Goal: Find specific page/section: Find specific page/section

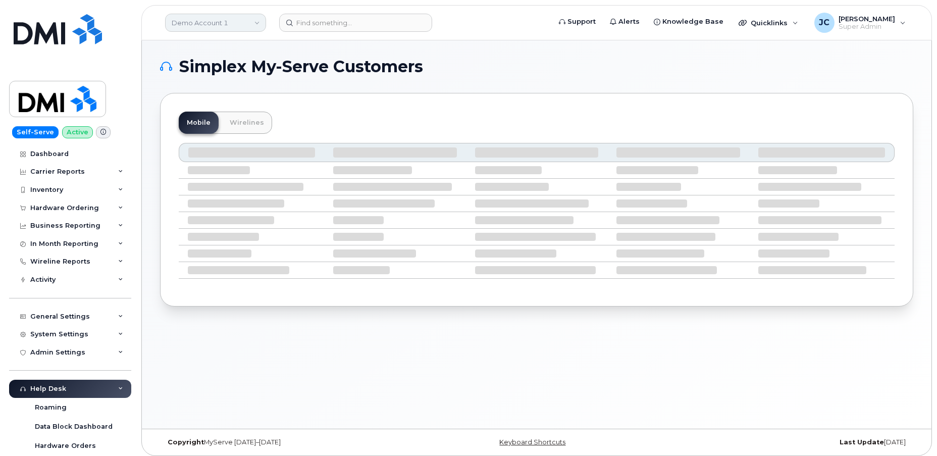
click at [205, 22] on link "Demo Account 1" at bounding box center [215, 23] width 101 height 18
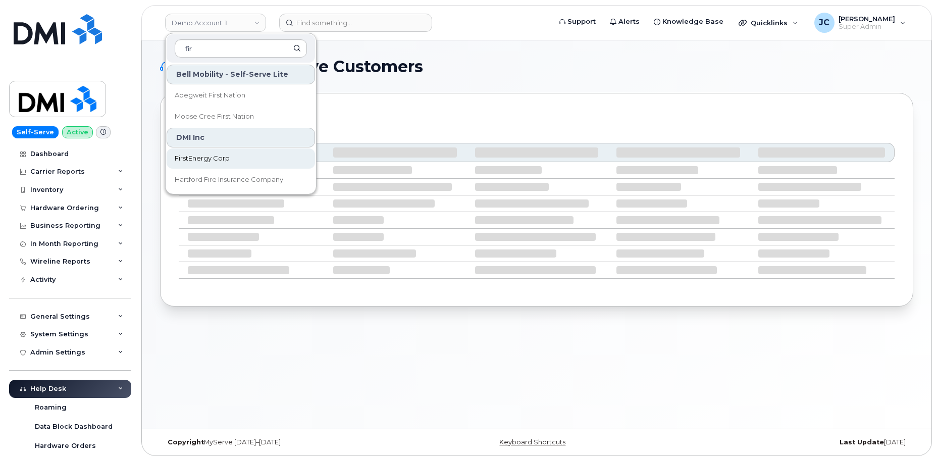
type input "fir"
click at [211, 156] on span "FirstEnergy Corp" at bounding box center [202, 158] width 55 height 10
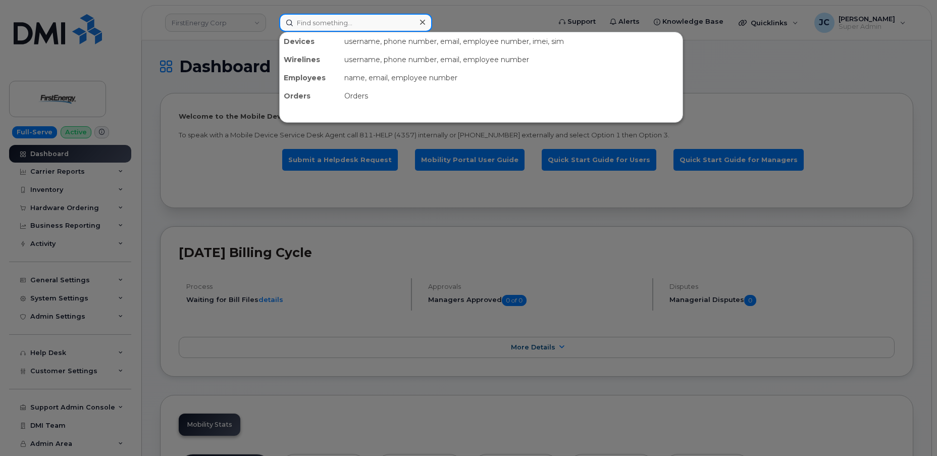
click at [374, 21] on input at bounding box center [355, 23] width 153 height 18
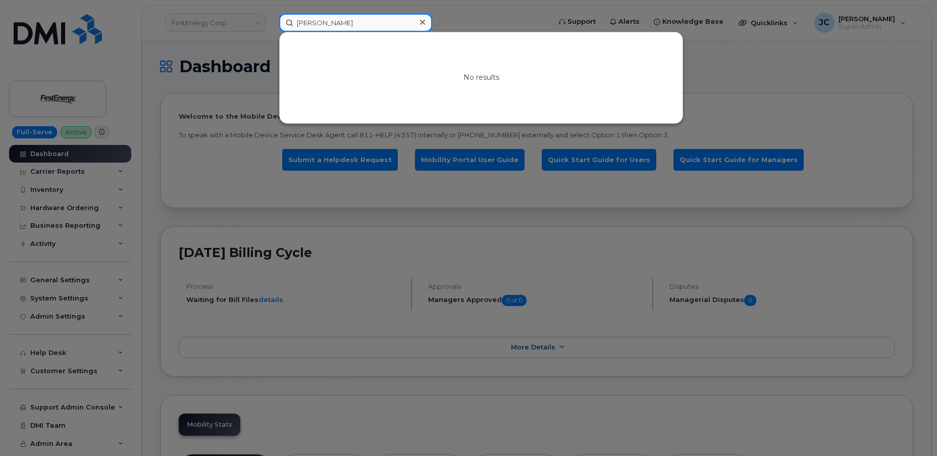
drag, startPoint x: 369, startPoint y: 27, endPoint x: 361, endPoint y: 26, distance: 8.1
click at [369, 27] on input "William Raney" at bounding box center [355, 23] width 153 height 18
click at [323, 22] on input "William Raney" at bounding box center [355, 23] width 153 height 18
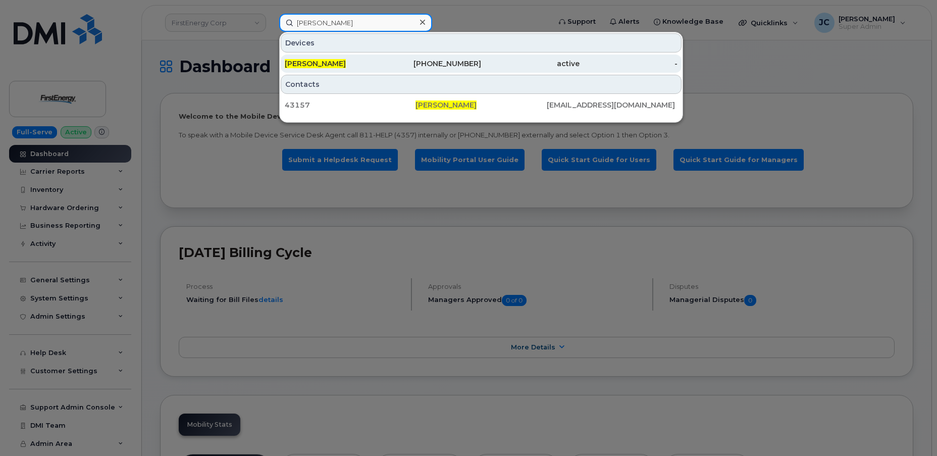
type input "William D Raney"
click at [346, 62] on span "WILLIAM D RANEY" at bounding box center [315, 63] width 61 height 9
